Goal: Find specific page/section: Find specific page/section

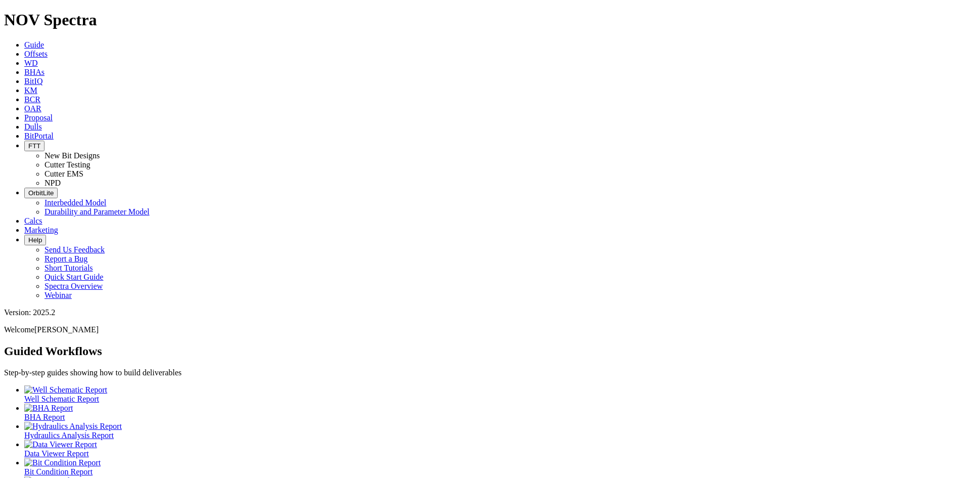
click at [28, 142] on icon "button" at bounding box center [28, 146] width 0 height 8
click at [91, 160] on link "Cutter Testing" at bounding box center [67, 164] width 46 height 9
click at [42, 122] on span "Dulls" at bounding box center [33, 126] width 18 height 9
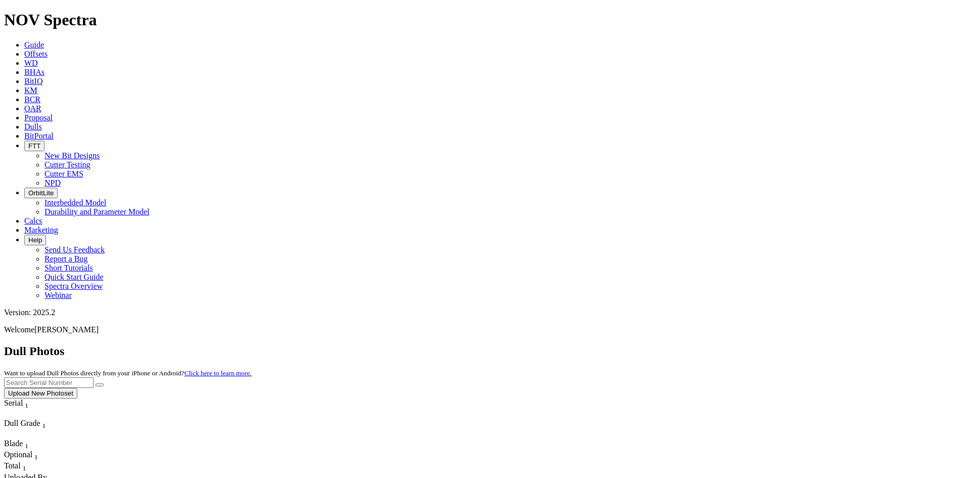
click at [48, 50] on span "Offsets" at bounding box center [35, 54] width 23 height 9
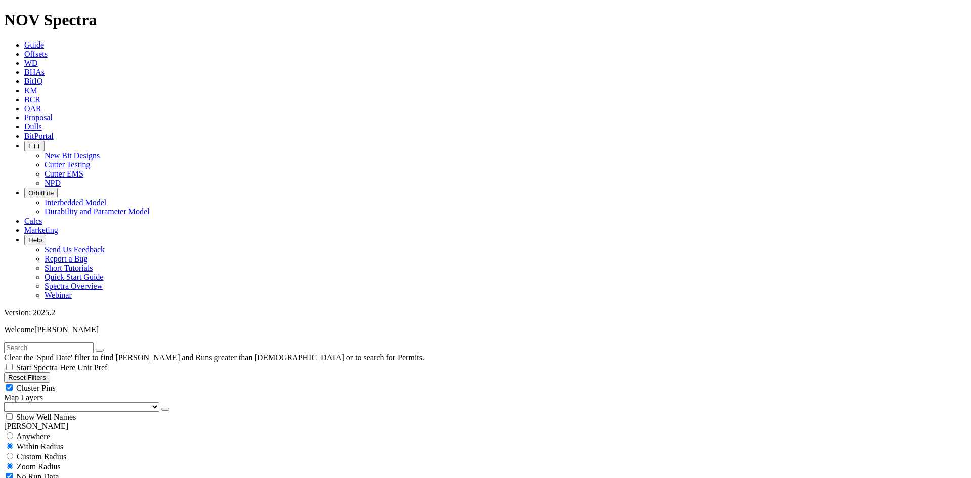
click at [42, 342] on input "text" at bounding box center [48, 347] width 89 height 11
paste input "19254467:3C"
type input "19254467"
click at [106, 348] on button "submit" at bounding box center [110, 349] width 8 height 3
click at [110, 350] on icon "submit" at bounding box center [110, 350] width 0 height 0
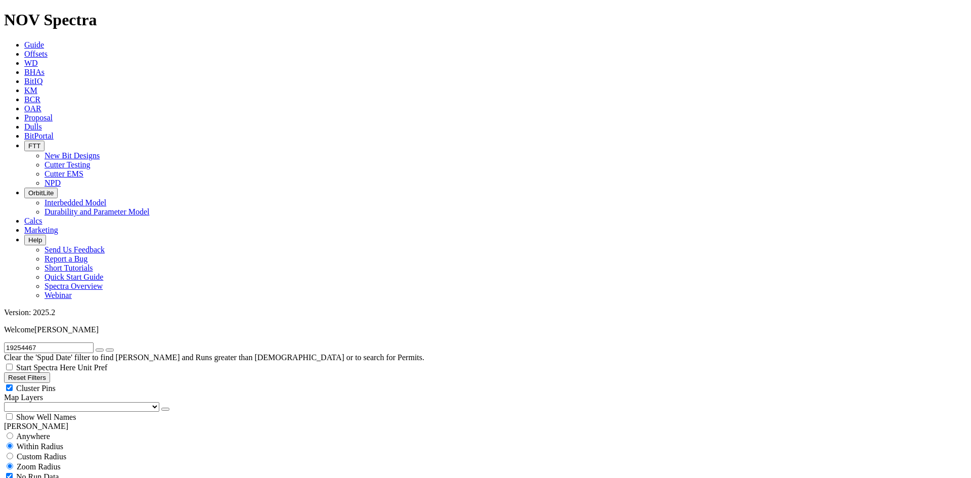
click at [73, 342] on input "19254467" at bounding box center [48, 347] width 89 height 11
click at [106, 348] on button "submit" at bounding box center [110, 349] width 8 height 3
click at [110, 350] on icon "submit" at bounding box center [110, 350] width 0 height 0
click at [73, 342] on input "19254467" at bounding box center [48, 347] width 89 height 11
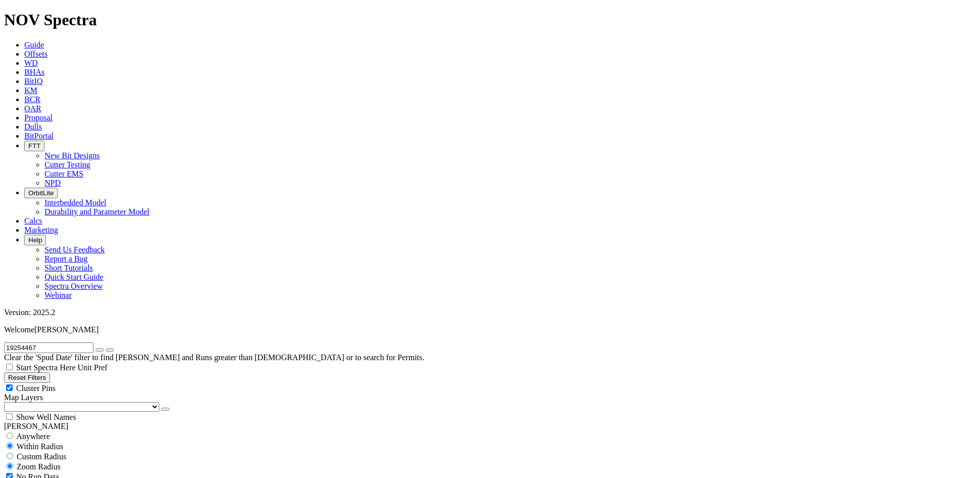
click at [40, 142] on span "FTT" at bounding box center [34, 146] width 12 height 8
click at [91, 160] on link "Cutter Testing" at bounding box center [67, 164] width 46 height 9
